Goal: Complete application form

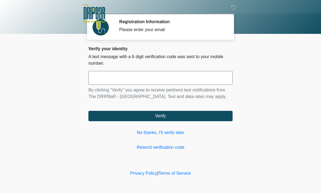
scroll to position [0, 0]
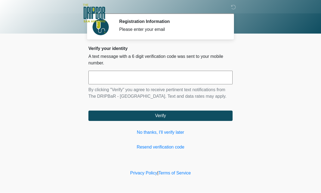
click at [172, 136] on link "No thanks, I'll verify later" at bounding box center [161, 132] width 144 height 7
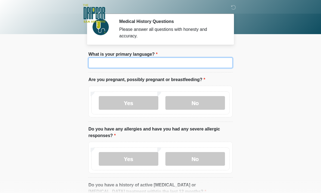
click at [174, 64] on input "What is your primary language?" at bounding box center [161, 62] width 144 height 10
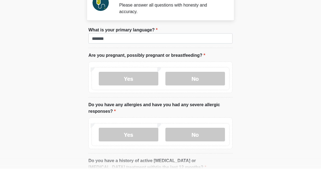
scroll to position [24, 0]
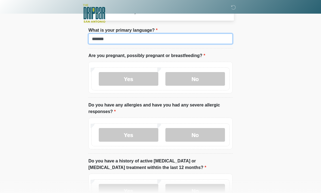
type input "*******"
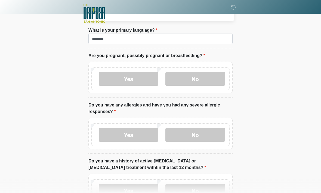
click at [202, 69] on div "Yes No" at bounding box center [160, 78] width 138 height 23
click at [211, 83] on label "No" at bounding box center [196, 79] width 60 height 14
click at [142, 133] on label "Yes" at bounding box center [129, 135] width 60 height 14
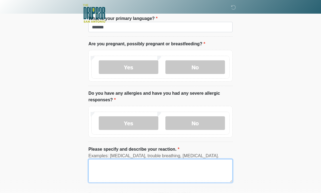
click at [191, 170] on textarea "Please specify and describe your reaction." at bounding box center [161, 170] width 144 height 23
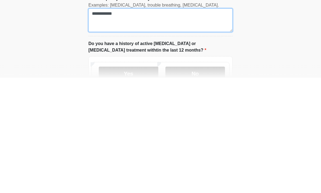
type textarea "**********"
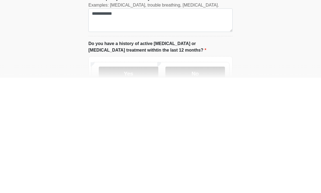
click at [212, 181] on label "No" at bounding box center [196, 188] width 60 height 14
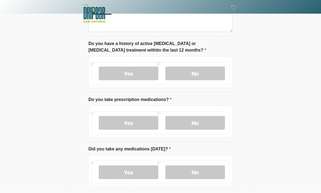
click at [215, 128] on label "No" at bounding box center [196, 123] width 60 height 14
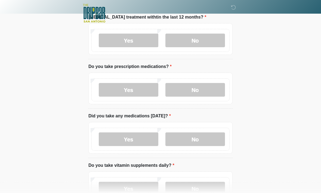
click at [211, 139] on label "No" at bounding box center [196, 139] width 60 height 14
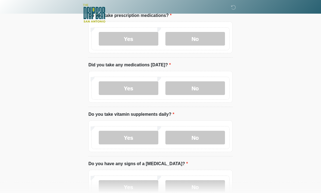
scroll to position [277, 0]
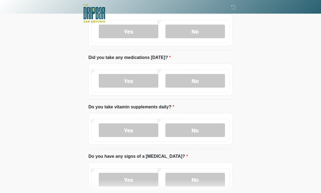
click at [213, 132] on label "No" at bounding box center [196, 130] width 60 height 14
click at [202, 176] on label "No" at bounding box center [196, 179] width 60 height 14
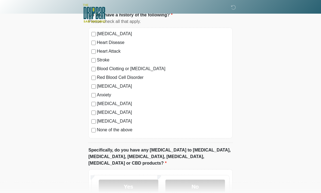
scroll to position [471, 0]
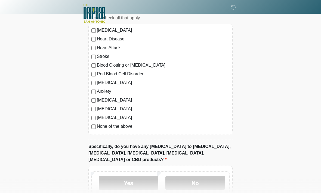
click at [93, 129] on div "[MEDICAL_DATA] Heart Disease Heart Attack Stroke Blood Clotting or [MEDICAL_DAT…" at bounding box center [161, 79] width 144 height 111
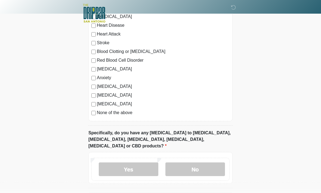
scroll to position [498, 0]
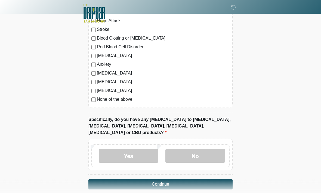
click at [207, 152] on label "No" at bounding box center [196, 156] width 60 height 14
click at [194, 179] on button "Continue" at bounding box center [161, 184] width 144 height 10
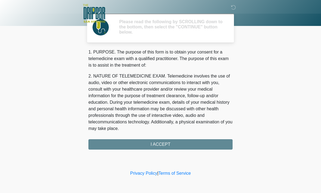
scroll to position [0, 0]
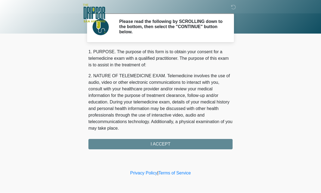
click at [207, 142] on div "1. PURPOSE. The purpose of this form is to obtain your consent for a telemedici…" at bounding box center [161, 99] width 144 height 100
click at [186, 143] on div "1. PURPOSE. The purpose of this form is to obtain your consent for a telemedici…" at bounding box center [161, 99] width 144 height 100
click at [178, 145] on div "1. PURPOSE. The purpose of this form is to obtain your consent for a telemedici…" at bounding box center [161, 99] width 144 height 100
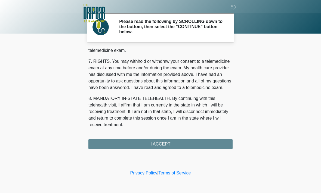
scroll to position [245, 0]
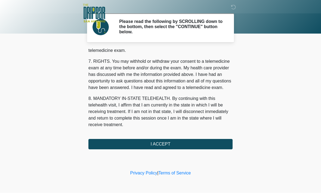
click at [179, 143] on button "I ACCEPT" at bounding box center [161, 144] width 144 height 10
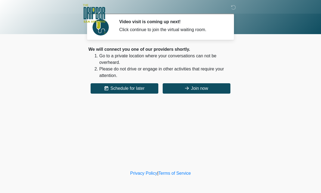
click at [219, 90] on button "Join now" at bounding box center [197, 88] width 68 height 10
